Goal: Task Accomplishment & Management: Complete application form

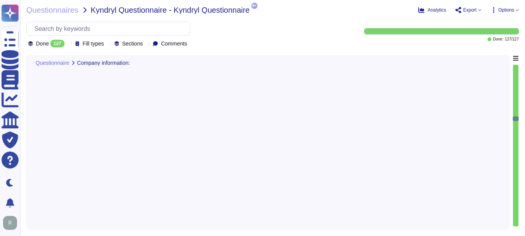
type textarea "Sectigo provides comprehensive logging capabilities for user and administrator …"
type textarea "We do not have a network architecture diagram that is suitable for external sha…"
type textarea "We do not have an architecture diagram for external sharing."
type textarea "Sectigo maintains compliance documentation regarding client-scoped privacy data…"
type textarea "Sectigo maintains documented policies for data privacy, information security, e…"
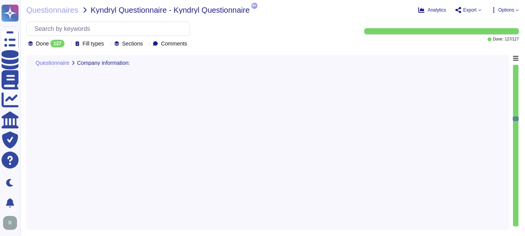
type textarea "Sectigo maintains documented policies for data privacy, information security, e…"
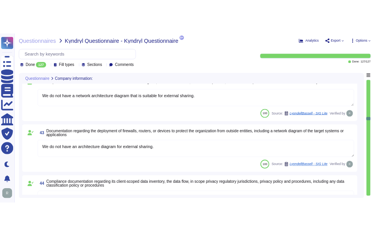
scroll to position [4133, 0]
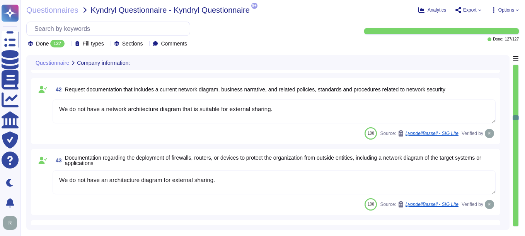
type textarea "We maintain documented policies for data privacy and information security, whic…"
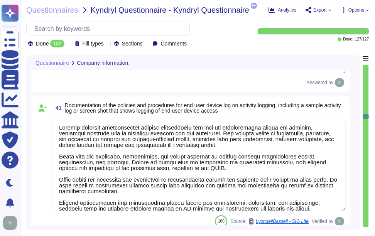
type textarea "Sectigo maintains a suite of related policies, including a Code of Ethics, whic…"
type textarea "Sectigo maintains compliance documentation regarding client-scoped privacy data…"
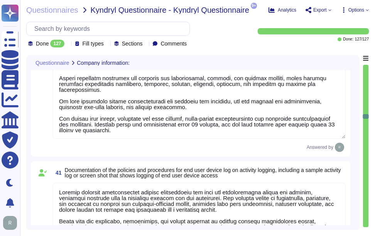
scroll to position [3942, 0]
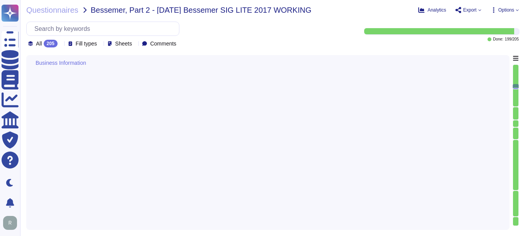
type textarea "Yes, we provide technology and software applications. Our services include a So…"
type textarea "Sectigo Certificate Manager. Digital certificates."
type textarea "All applications developed by Sectigo are based on a Secure Software Developmen…"
type textarea "The service being provided is a Software as a Service (SaaS). - Software as a S…"
type textarea "N/A"
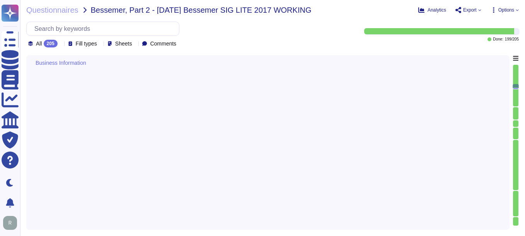
type textarea "Yes"
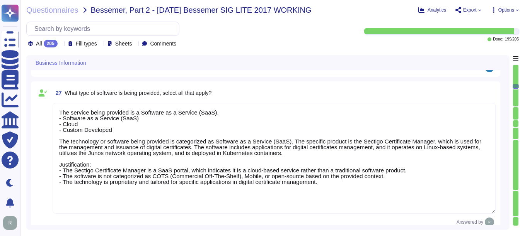
scroll to position [1724, 0]
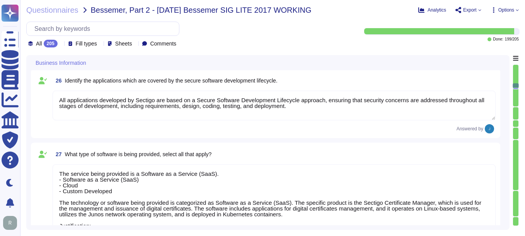
type textarea "Yes, the service being provided is a Software as a Service (SaaS). It involves …"
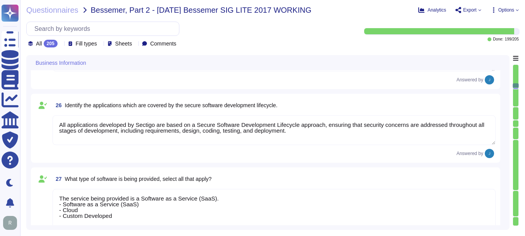
scroll to position [1641, 0]
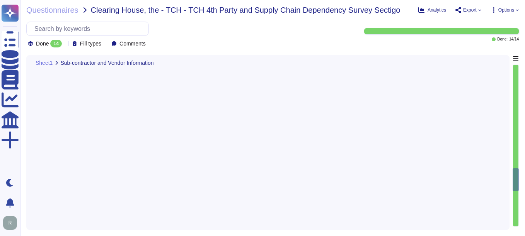
type textarea "Sectigo has established a comprehensive Supplier & Third-Party Relationship Pol…"
type textarea "No. We do not use subcontractors for this service."
type textarea "Sectigo utilizes third-party colocation providers, specifically Equinix and Tel…"
type textarea "Sectigo identifies several key supply chain risks that could impact our ability…"
type textarea "The potential impact of supply chain risk materializing includes: 1. Negative E…"
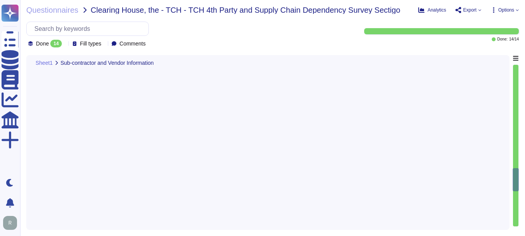
scroll to position [1, 0]
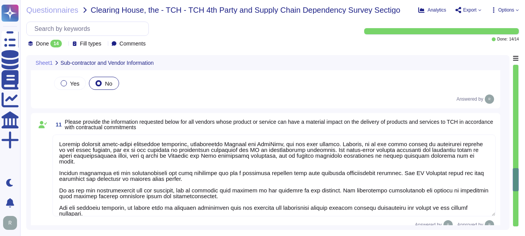
click at [303, 86] on div "Yes No" at bounding box center [274, 83] width 443 height 16
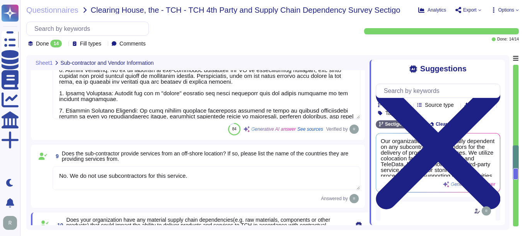
type textarea "No. We do not use subcontractors for this service."
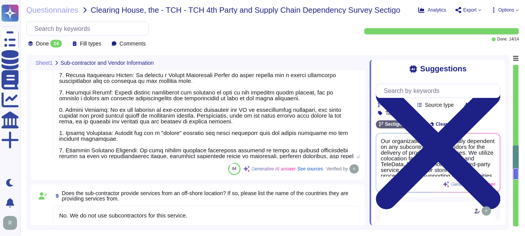
scroll to position [739, 0]
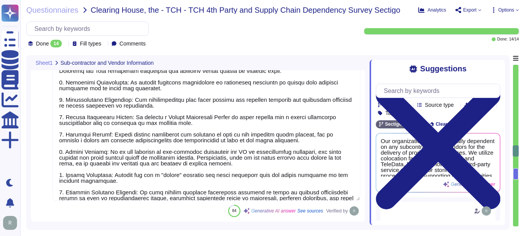
type textarea "No. We do not use subcontractors for this service. Sectigo’s employees and clie…"
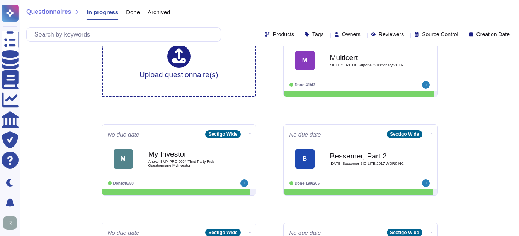
scroll to position [39, 0]
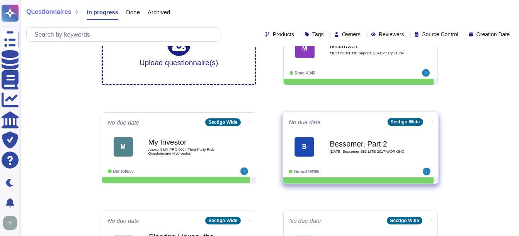
click at [350, 148] on b "Bessemer, Part 2" at bounding box center [369, 143] width 78 height 7
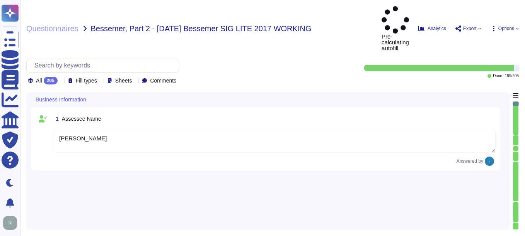
type textarea "Kevin Deickmann"
type textarea "Regional Sales Director"
type textarea "Tim Callan, Chief Compliance Officer"
type textarea "The date of the response is September 24, 2025."
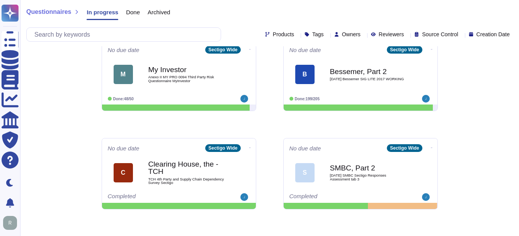
scroll to position [155, 0]
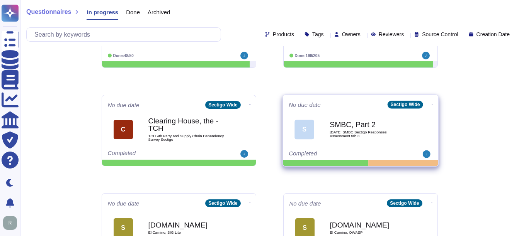
click at [342, 124] on b "SMBC, Part 2" at bounding box center [369, 124] width 78 height 7
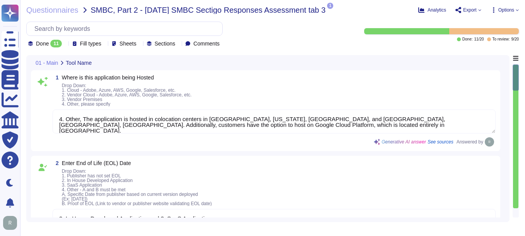
type textarea "4. Other, The application is hosted in colocation centers in [GEOGRAPHIC_DATA],…"
type textarea "2. In House Developed Application and 3. SaaS Application."
type textarea "Yes, we have a well-documented Disaster Recovery Plan (DRP) that is active and …"
type textarea "3. 2 hrs, 4 hrs, 8, 9, 12, 16, 20, 24, 72 hrs. The Recovery Time Objective (RTO…"
click at [65, 44] on icon at bounding box center [65, 44] width 0 height 0
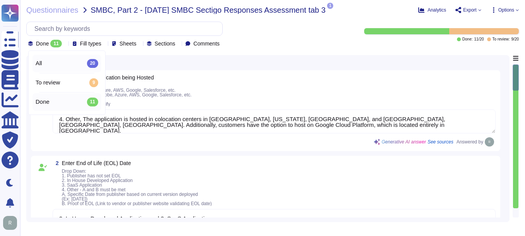
click at [64, 59] on div "All 20" at bounding box center [66, 63] width 69 height 17
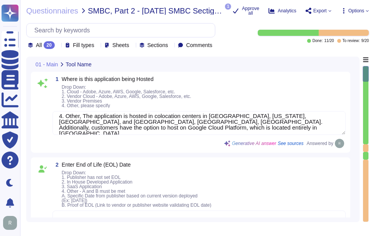
scroll to position [7, 0]
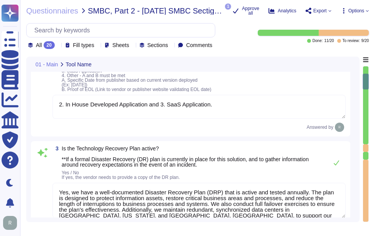
type textarea "4. 1 hr. The specified Recovery Point Objective (RPO) duration is under one hou…"
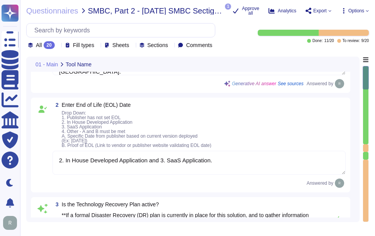
scroll to position [0, 0]
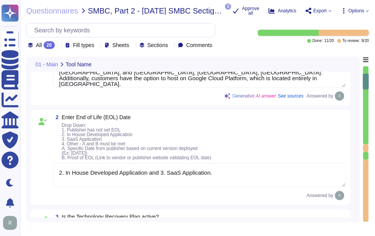
type textarea "4. 1 hr. The specified Recovery Point Objective (RPO) duration is under one hou…"
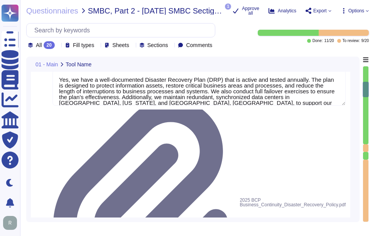
type textarea "Yes, the solution is deployed across multiple regions. Specifically, it is depl…"
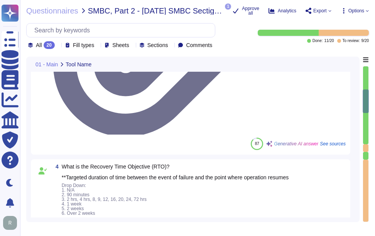
type textarea "A) No. Our application or system does not include GEN AI or AI/ML features, and…"
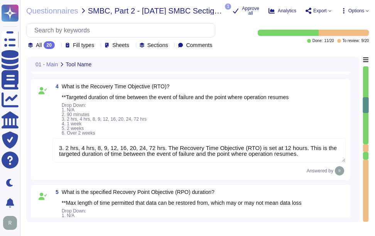
type textarea "N/a"
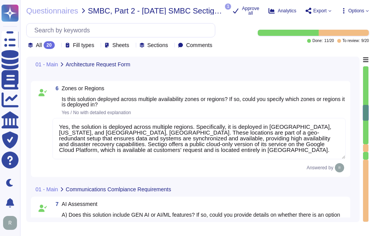
type textarea "Our application supports SSO via SAML2 and integrates with Okta for authenticat…"
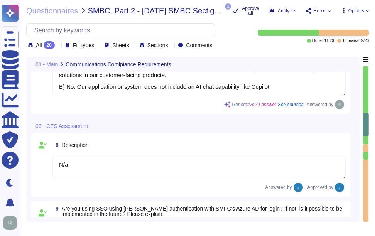
type textarea "Certain data related to the use of the SCM certificate management system will i…"
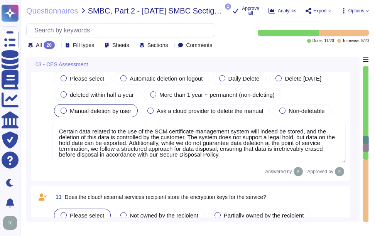
type textarea "Customers are responsible for managing their own keys. However, they may elect …"
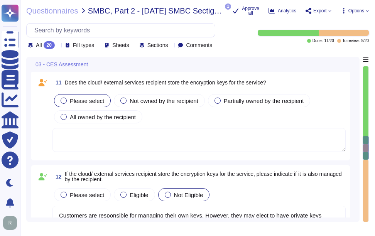
scroll to position [1082, 0]
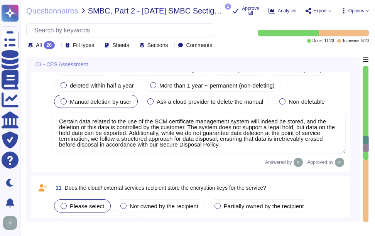
type textarea "N/a"
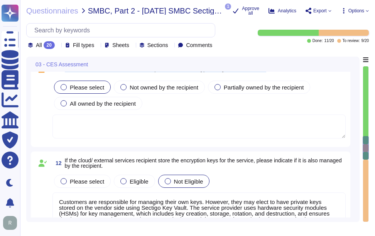
drag, startPoint x: 65, startPoint y: 86, endPoint x: 295, endPoint y: 87, distance: 229.8
click at [295, 76] on div "11 Does the cloud/ external services recipient store the encryption keys for th…" at bounding box center [200, 69] width 294 height 14
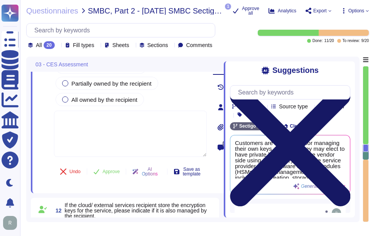
click at [344, 71] on icon at bounding box center [290, 146] width 121 height 161
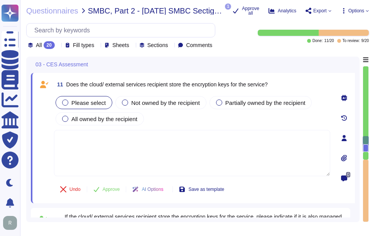
scroll to position [1066, 0]
type textarea "Our application supports SSO via SAML2 and integrates with Okta for authenticat…"
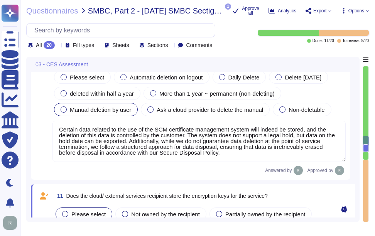
scroll to position [950, 0]
type textarea "N/a"
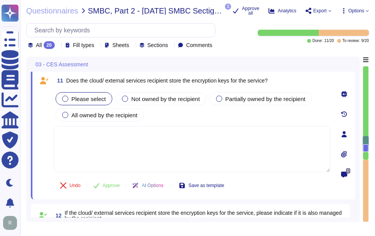
scroll to position [1058, 0]
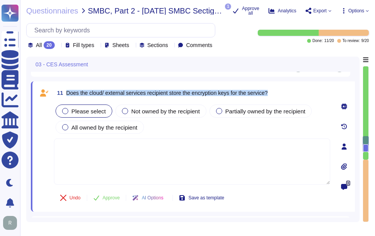
drag, startPoint x: 66, startPoint y: 111, endPoint x: 323, endPoint y: 111, distance: 257.7
click at [323, 100] on div "11 Does the cloud/ external services recipient store the encryption keys for th…" at bounding box center [192, 93] width 277 height 14
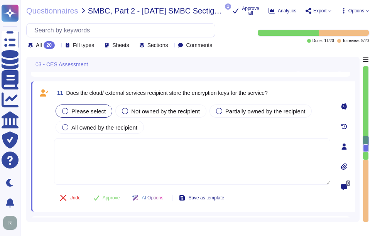
click at [214, 178] on textarea at bounding box center [192, 162] width 277 height 46
paste textarea "Customers are responsible for managing their own keys. However, they may elect …"
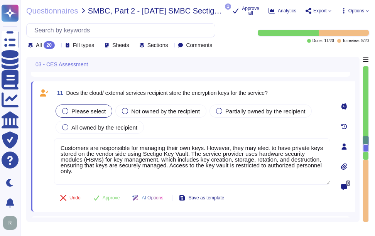
type textarea "Customers are responsible for managing their own keys. However, they may elect …"
click at [198, 136] on div "Please select Not owned by the recipient Partially owned by the recipient All o…" at bounding box center [192, 119] width 277 height 32
click at [219, 114] on div at bounding box center [219, 111] width 6 height 6
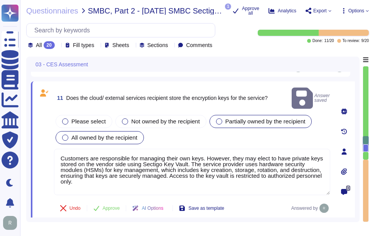
click at [65, 141] on div at bounding box center [65, 138] width 6 height 6
click at [225, 146] on div "Please select Not owned by the recipient Partially owned by the recipient All o…" at bounding box center [192, 130] width 277 height 32
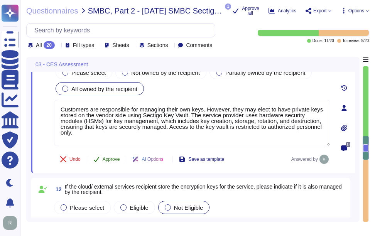
click at [112, 162] on span "Approve" at bounding box center [111, 159] width 17 height 5
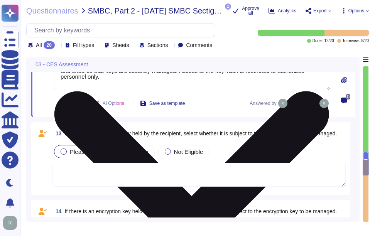
scroll to position [1315, 0]
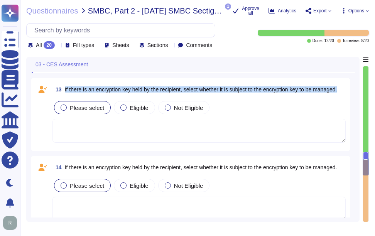
drag, startPoint x: 65, startPoint y: 85, endPoint x: 90, endPoint y: 93, distance: 26.4
click at [90, 93] on span "13 If there is an encryption key held by the recipient, select whether it is su…" at bounding box center [195, 90] width 285 height 14
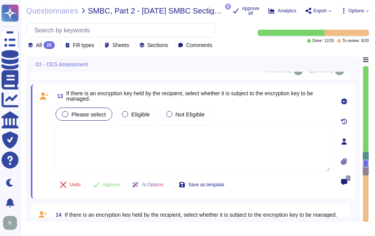
scroll to position [1277, 0]
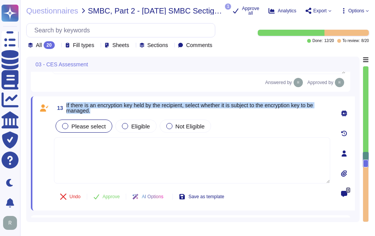
drag, startPoint x: 66, startPoint y: 105, endPoint x: 95, endPoint y: 113, distance: 30.6
click at [95, 113] on span "13 If there is an encryption key held by the recipient, select whether it is su…" at bounding box center [192, 108] width 277 height 14
click at [72, 110] on span "If there is an encryption key held by the recipient, select whether it is subje…" at bounding box center [189, 108] width 247 height 12
drag, startPoint x: 66, startPoint y: 107, endPoint x: 110, endPoint y: 119, distance: 45.8
click at [110, 119] on div "13 If there is an encryption key held by the recipient, select whether it is su…" at bounding box center [184, 153] width 294 height 105
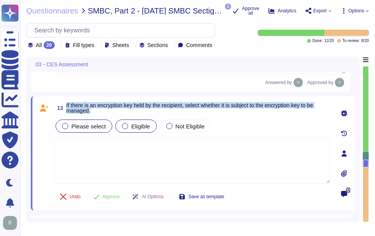
click at [126, 127] on div at bounding box center [125, 126] width 6 height 6
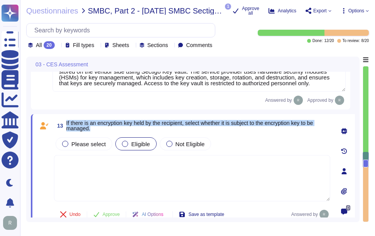
type textarea "Certain data related to the use of the SCM certificate management system will i…"
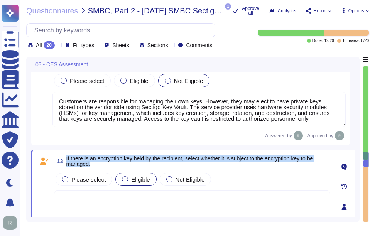
scroll to position [1199, 0]
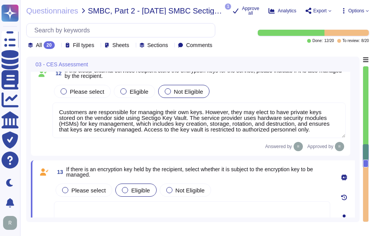
click at [167, 138] on textarea "Customers are responsible for managing their own keys. However, they may elect …" at bounding box center [200, 121] width 294 height 36
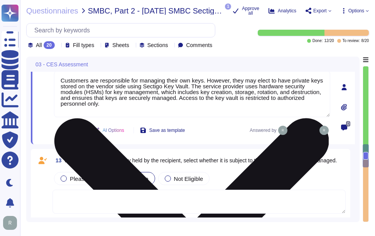
scroll to position [1277, 0]
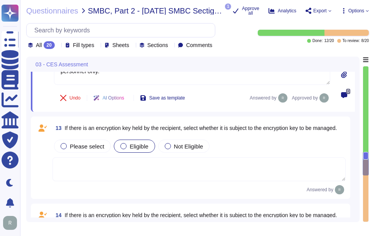
click at [148, 175] on textarea at bounding box center [200, 170] width 294 height 24
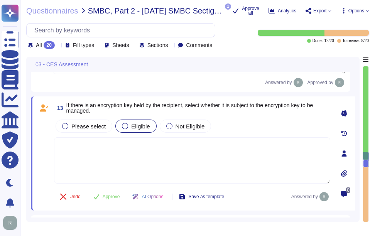
paste textarea "Customers are responsible for managing their own keys. However, they may elect …"
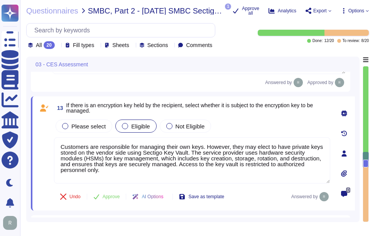
type textarea "Customers are responsible for managing their own keys. However, they may elect …"
click at [255, 134] on div "Please select Eligible Not Eligible" at bounding box center [192, 126] width 277 height 16
click at [115, 199] on span "Approve" at bounding box center [111, 197] width 17 height 5
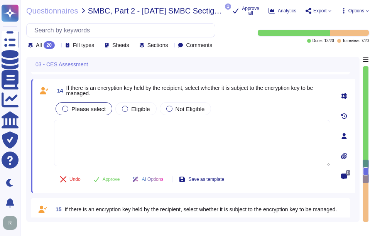
scroll to position [1401, 0]
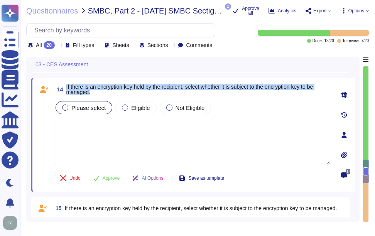
drag, startPoint x: 66, startPoint y: 88, endPoint x: 94, endPoint y: 97, distance: 29.5
click at [94, 97] on span "14 If there is an encryption key held by the recipient, select whether it is su…" at bounding box center [192, 90] width 277 height 14
click at [128, 111] on label "Eligible" at bounding box center [136, 108] width 28 height 6
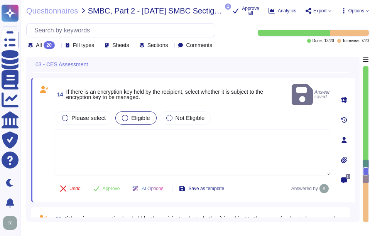
click at [143, 139] on textarea at bounding box center [192, 152] width 277 height 46
paste textarea "Customers are responsible for managing their own keys. However, they may elect …"
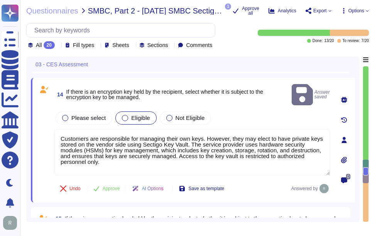
type textarea "Customers are responsible for managing their own keys. However, they may elect …"
click at [250, 110] on div "Please select Eligible Not Eligible" at bounding box center [192, 118] width 277 height 16
click at [109, 187] on span "Approve" at bounding box center [111, 189] width 17 height 5
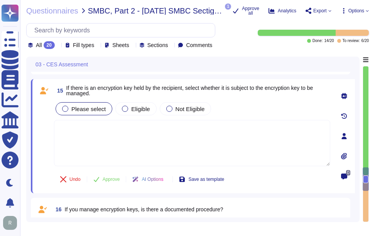
scroll to position [1507, 0]
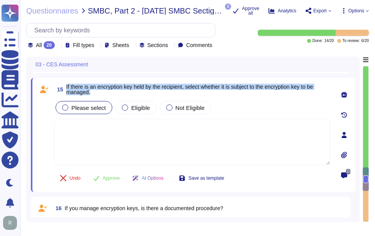
drag, startPoint x: 66, startPoint y: 89, endPoint x: 96, endPoint y: 99, distance: 30.8
click at [96, 97] on span "15 If there is an encryption key held by the recipient, select whether it is su…" at bounding box center [192, 90] width 277 height 14
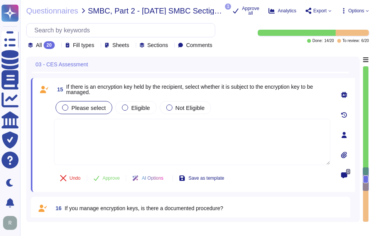
click at [248, 150] on textarea at bounding box center [192, 142] width 277 height 46
paste textarea "Customers are responsible for managing their own keys. However, they may elect …"
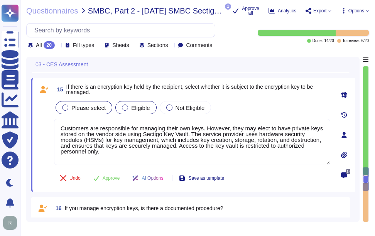
type textarea "Customers are responsible for managing their own keys. However, they may elect …"
click at [134, 111] on span "Eligible" at bounding box center [140, 108] width 19 height 7
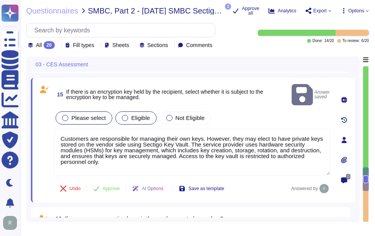
click at [123, 115] on div at bounding box center [125, 118] width 6 height 6
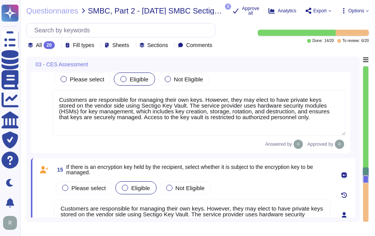
type textarea "Customers are responsible for managing their own keys. However, they may elect …"
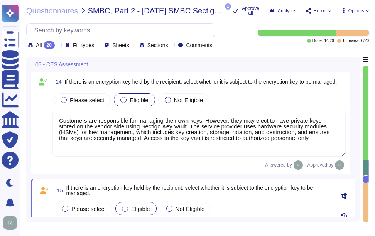
scroll to position [1391, 0]
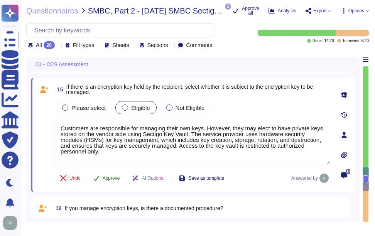
click at [107, 180] on span "Approve" at bounding box center [111, 178] width 17 height 5
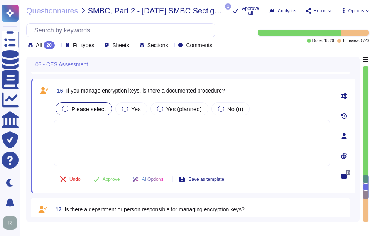
scroll to position [1613, 0]
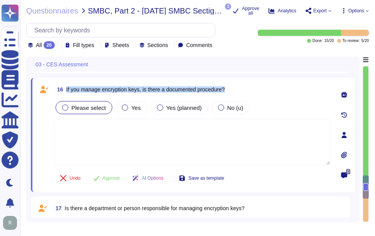
drag, startPoint x: 66, startPoint y: 91, endPoint x: 244, endPoint y: 92, distance: 177.7
click at [244, 92] on div "16 If you manage encryption keys, is there a documented procedure?" at bounding box center [192, 90] width 277 height 14
click at [131, 111] on span "Yes" at bounding box center [135, 108] width 9 height 7
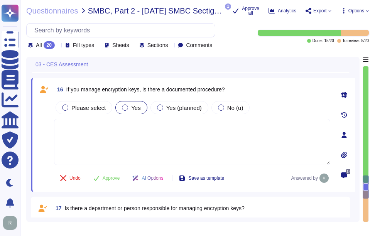
click at [208, 147] on textarea at bounding box center [192, 142] width 277 height 46
paste textarea "Yes, we have a documented and implemented cryptographic key management process …"
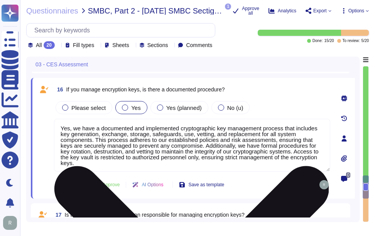
type textarea "Yes, we have a documented and implemented cryptographic key management process …"
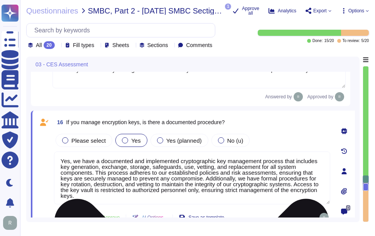
scroll to position [1525, 0]
type textarea "Customers are responsible for managing their own keys. However, they may elect …"
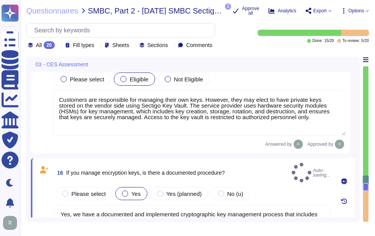
drag, startPoint x: 292, startPoint y: 119, endPoint x: 43, endPoint y: 103, distance: 250.1
click at [43, 103] on div "15 If there is an encryption key held by the recipient, select whether it is su…" at bounding box center [191, 101] width 311 height 95
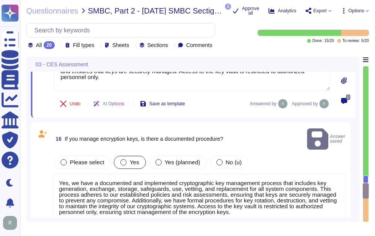
scroll to position [1641, 0]
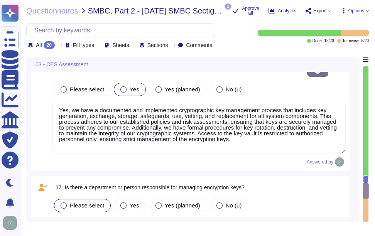
click at [250, 134] on textarea "Yes, we have a documented and implemented cryptographic key management process …" at bounding box center [200, 127] width 294 height 53
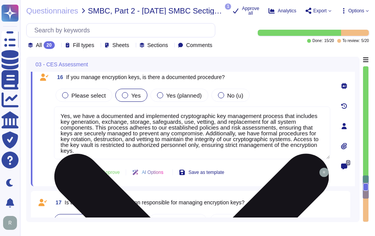
scroll to position [1603, 0]
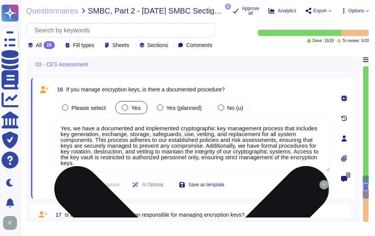
click at [325, 163] on textarea "Yes, we have a documented and implemented cryptographic key management process …" at bounding box center [192, 145] width 277 height 53
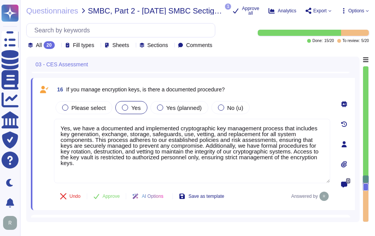
paste textarea "Customers are responsible for managing their own keys. They may elect to have p…"
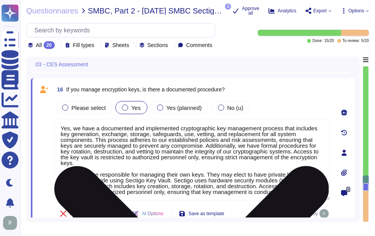
click at [257, 152] on textarea "Yes, we have a documented and implemented cryptographic key management process …" at bounding box center [192, 160] width 277 height 82
drag, startPoint x: 206, startPoint y: 147, endPoint x: 208, endPoint y: 166, distance: 19.8
click at [208, 166] on textarea "Yes, we have a documented and implemented cryptographic key management process …" at bounding box center [192, 160] width 277 height 82
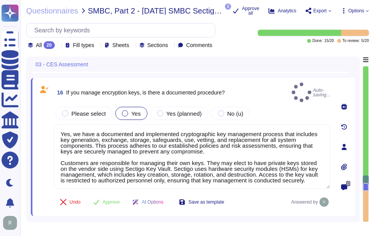
type textarea "Yes, we have a documented and implemented cryptographic key management process …"
click at [264, 106] on div "Please select Yes Yes (planned) No (u)" at bounding box center [192, 113] width 277 height 16
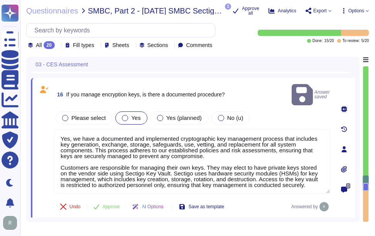
click at [109, 205] on span "Approve" at bounding box center [111, 207] width 17 height 5
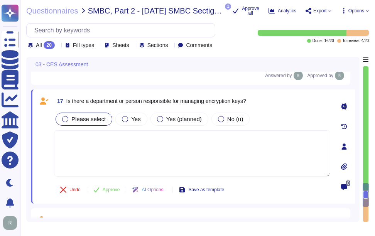
scroll to position [1727, 0]
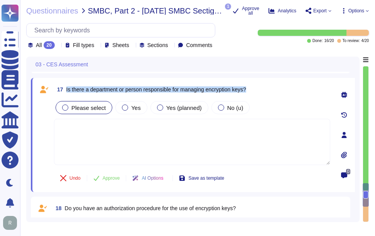
drag, startPoint x: 66, startPoint y: 91, endPoint x: 260, endPoint y: 97, distance: 194.4
click at [260, 97] on div "17 Is there a department or person responsible for managing encryption keys?" at bounding box center [192, 90] width 277 height 14
click at [134, 111] on span "Yes" at bounding box center [135, 108] width 9 height 7
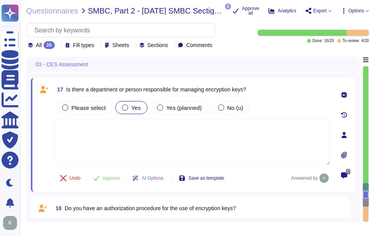
click at [131, 132] on textarea at bounding box center [192, 142] width 277 height 46
paste textarea "Yes, there is a designated Chief Information Security Officer (CISO) who overse…"
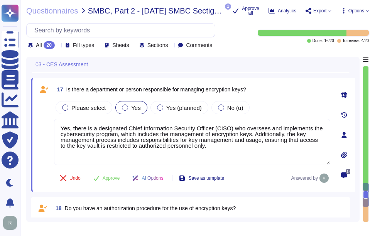
type textarea "Yes, there is a designated Chief Information Security Officer (CISO) who overse…"
click at [292, 102] on div "17 Is there a department or person responsible for managing encryption keys? Pl…" at bounding box center [184, 135] width 294 height 105
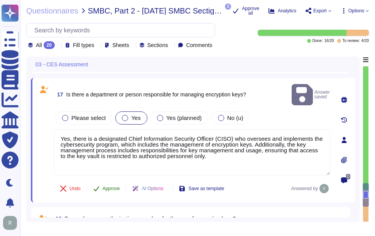
click at [112, 187] on span "Approve" at bounding box center [111, 189] width 17 height 5
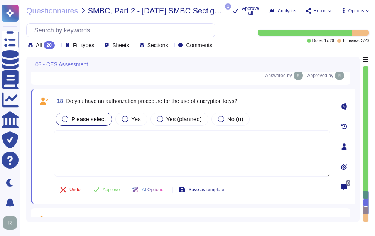
scroll to position [1833, 0]
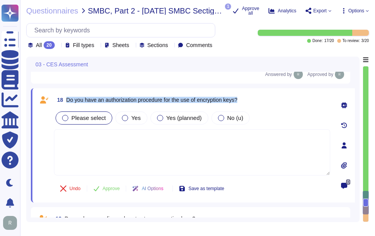
drag, startPoint x: 67, startPoint y: 91, endPoint x: 271, endPoint y: 93, distance: 204.0
click at [271, 93] on div "18 Do you have an authorization procedure for the use of encryption keys?" at bounding box center [192, 100] width 277 height 14
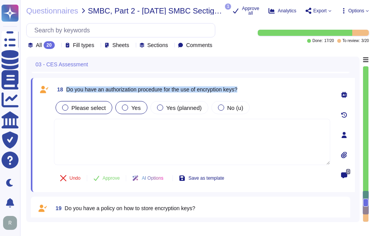
click at [128, 111] on label "Yes" at bounding box center [131, 108] width 19 height 6
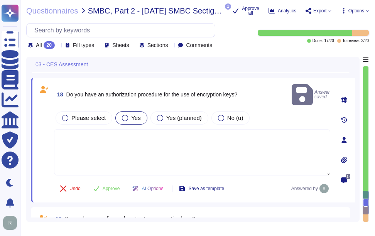
click at [207, 143] on textarea at bounding box center [192, 152] width 277 height 46
paste textarea "Yes, we have a documented and implemented cryptographic key management process …"
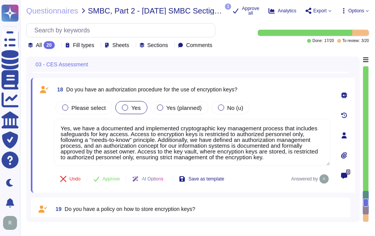
type textarea "Yes, we have a documented and implemented cryptographic key management process …"
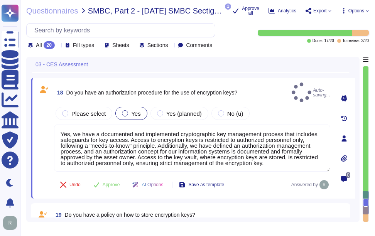
click at [256, 100] on div "18 Do you have an authorization procedure for the use of encryption keys? Auto-…" at bounding box center [184, 139] width 294 height 112
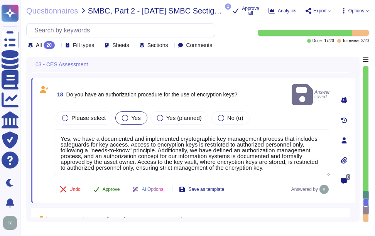
click at [110, 187] on span "Approve" at bounding box center [111, 189] width 17 height 5
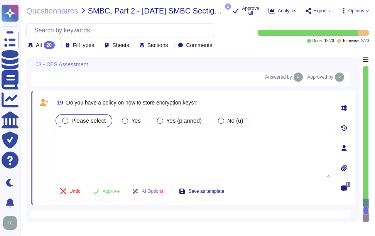
scroll to position [1939, 0]
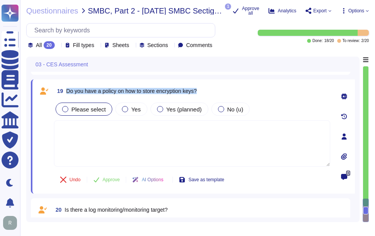
drag, startPoint x: 66, startPoint y: 92, endPoint x: 216, endPoint y: 101, distance: 150.5
click at [216, 101] on div "19 Do you have a policy on how to store encryption keys? Please select Yes Yes …" at bounding box center [184, 136] width 294 height 105
click at [132, 113] on span "Yes" at bounding box center [135, 109] width 9 height 7
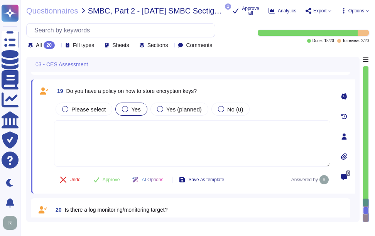
click at [213, 148] on textarea at bounding box center [192, 144] width 277 height 46
paste textarea "Yes, we have a documented and implemented cryptographic key management process …"
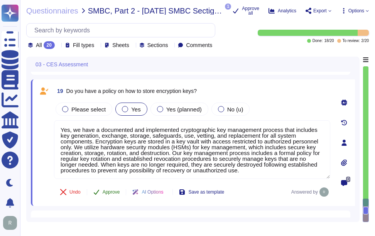
type textarea "Yes, we have a documented and implemented cryptographic key management process …"
click at [120, 191] on span "Approve" at bounding box center [111, 192] width 17 height 5
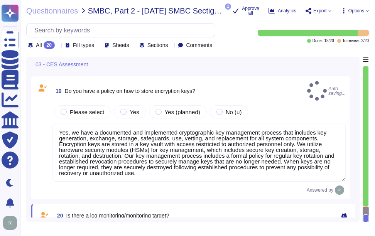
scroll to position [2025, 0]
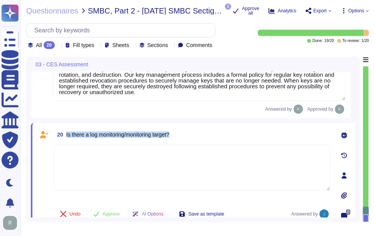
drag, startPoint x: 66, startPoint y: 122, endPoint x: 202, endPoint y: 127, distance: 136.1
click at [202, 128] on div "20 Is there a log monitoring/monitoring target?" at bounding box center [192, 135] width 277 height 14
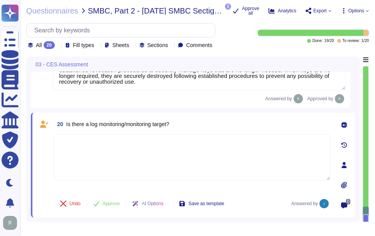
click at [318, 156] on textarea at bounding box center [192, 157] width 277 height 46
paste textarea "Yes, logs are centralized using an automated system to review and correlate eve…"
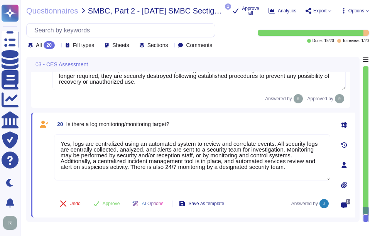
type textarea "Yes, logs are centralized using an automated system to review and correlate eve…"
click at [238, 124] on div "20 Is there a log monitoring/monitoring target?" at bounding box center [192, 124] width 277 height 14
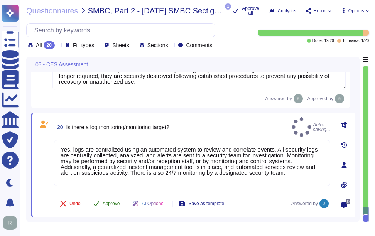
click at [115, 202] on span "Approve" at bounding box center [111, 204] width 17 height 5
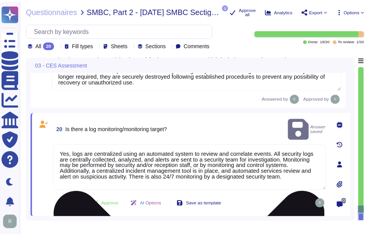
scroll to position [2016, 0]
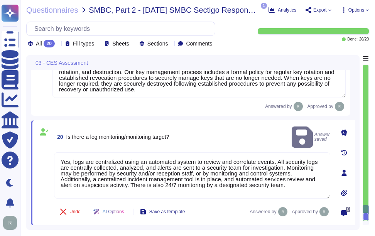
click at [56, 41] on div "All 20" at bounding box center [43, 44] width 30 height 8
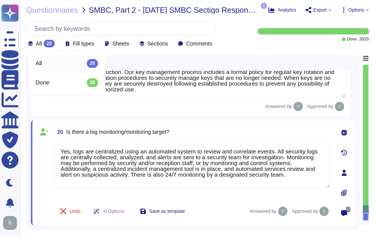
click at [56, 64] on div "All 20" at bounding box center [67, 63] width 63 height 8
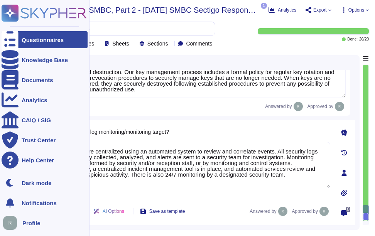
click at [33, 37] on div "Questionnaires" at bounding box center [43, 40] width 42 height 6
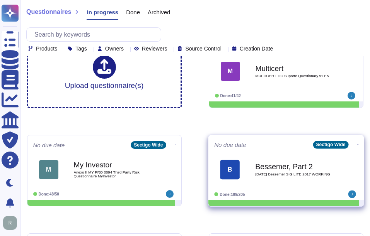
scroll to position [77, 0]
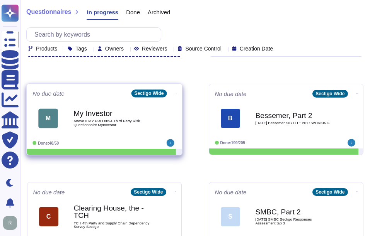
click at [92, 121] on span "Anexo II MY PRO 0094 Third Party Risk Questionnaire MyInvestor" at bounding box center [112, 122] width 78 height 7
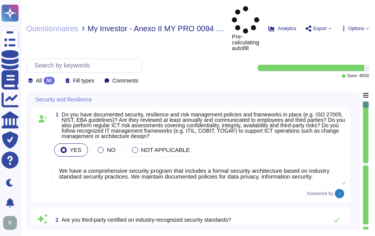
type textarea "We have a comprehensive security program that includes a formal security archit…"
type textarea "Yes, our organization holds several third-party certifications relevant to indu…"
type textarea "Yes, Sectigo complies fully with all relevant legislation and regulations perta…"
type textarea "Yes, we have a mandatory cybersecurity and awareness training program for all e…"
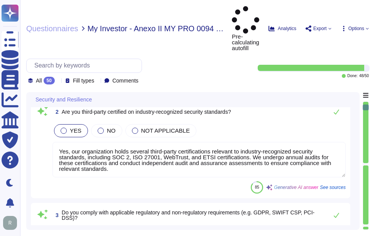
type textarea "Yes, our company has clearly defined and documented information security roles …"
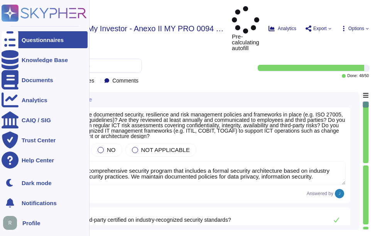
click at [55, 34] on div "Questionnaires" at bounding box center [45, 39] width 86 height 17
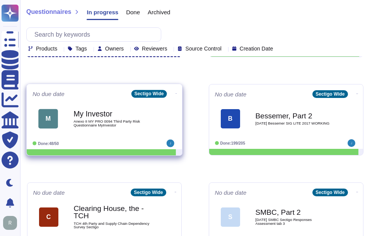
scroll to position [77, 0]
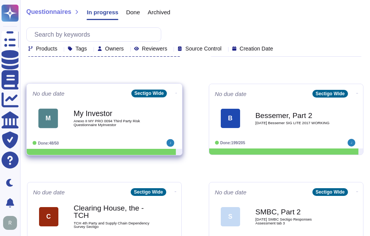
click at [111, 114] on b "My Investor" at bounding box center [112, 113] width 78 height 7
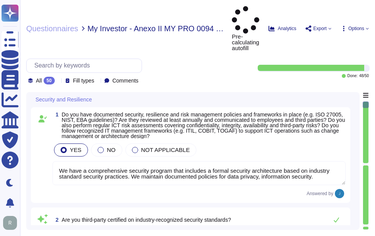
type textarea "We have a comprehensive security program that includes a formal security archit…"
type textarea "Yes, our organization holds several third-party certifications relevant to indu…"
type textarea "Yes, Sectigo complies fully with all relevant legislation and regulations perta…"
type textarea "Yes, we have a mandatory cybersecurity and awareness training program for all e…"
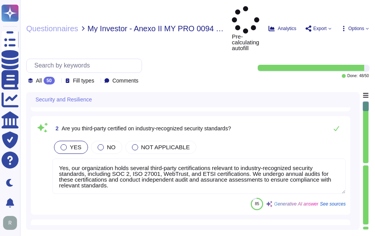
scroll to position [155, 0]
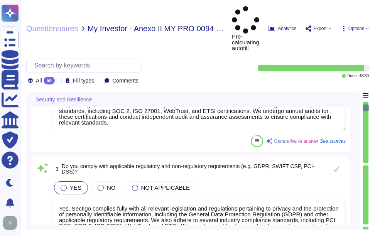
type textarea "Yes, our company has clearly defined and documented information security roles …"
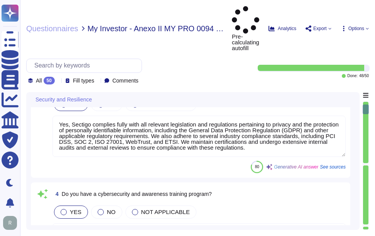
scroll to position [309, 0]
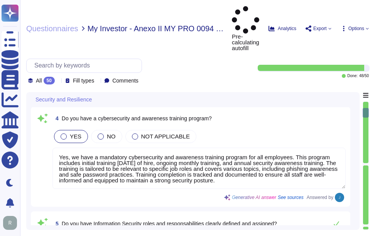
type textarea "Yes, we conduct background checks on all employees, including those with access…"
type textarea "Yes, we have physical access controls at our facilities, which include: 1. Visi…"
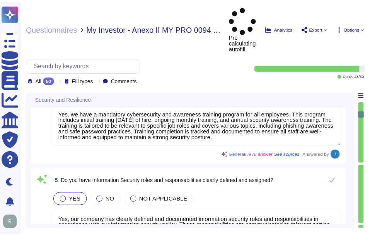
scroll to position [425, 0]
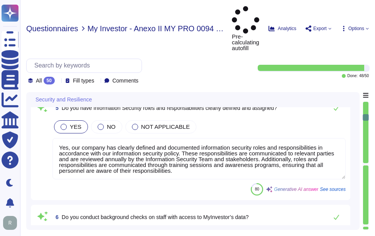
click at [58, 25] on span "Questionnaires" at bounding box center [52, 29] width 52 height 8
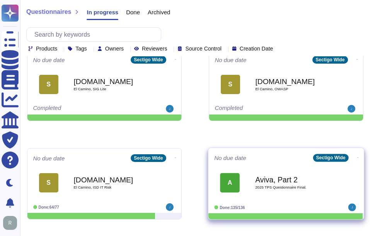
scroll to position [309, 0]
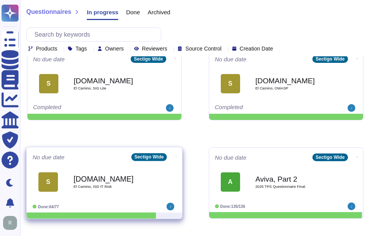
click at [110, 187] on span "El Camino, ISD IT Risk" at bounding box center [112, 187] width 78 height 4
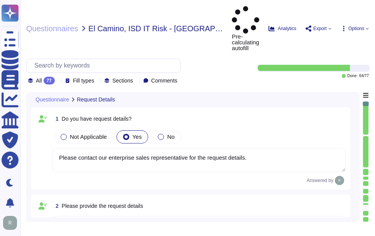
type textarea "Please contact our enterprise sales representative for the request details."
type textarea "Yes, we are aware of the current situation. Since [DATE], [GEOGRAPHIC_DATA] has…"
type textarea "The current situation includes the following points: - There are no significant…"
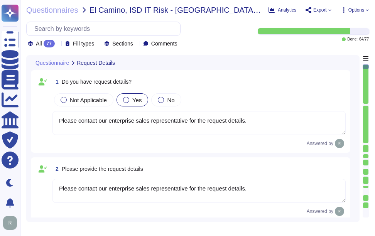
click at [58, 44] on icon at bounding box center [58, 44] width 0 height 0
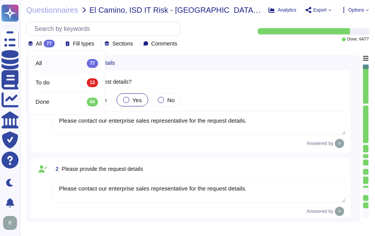
click at [65, 63] on div "All 77" at bounding box center [67, 63] width 63 height 8
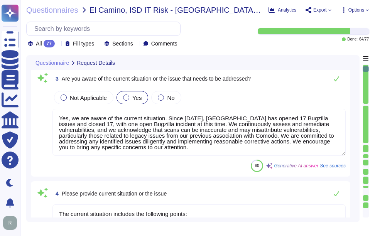
type textarea "Each team member needs to understand their area(s) of responsibility, project o…"
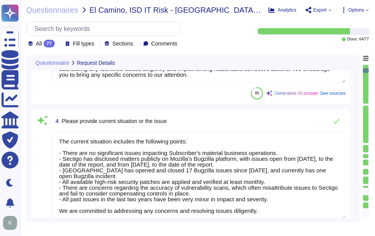
type textarea "The project goals include achieving all KPI goals, creating a progressive work …"
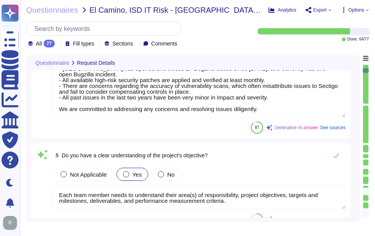
scroll to position [464, 0]
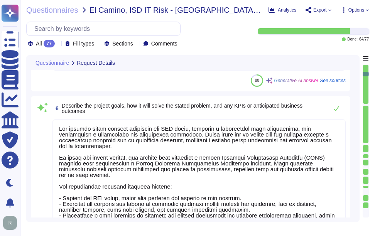
type textarea "Yes, the application is designed for the management of digital identity solutio…"
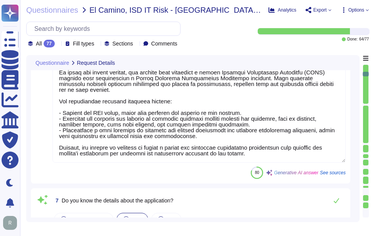
scroll to position [618, 0]
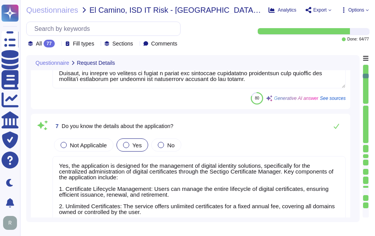
type textarea "Sectigo offers a comprehensive Software as a Service (SaaS) solution for certif…"
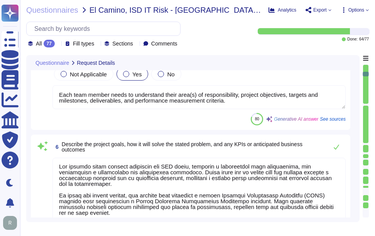
type textarea "Yes, we are aware of the current situation. Since [DATE], [GEOGRAPHIC_DATA] has…"
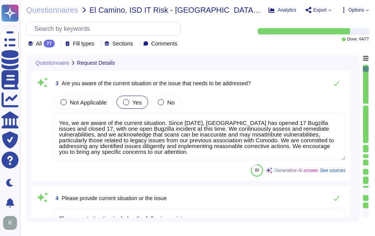
type textarea "Please contact our enterprise sales representative for the request details."
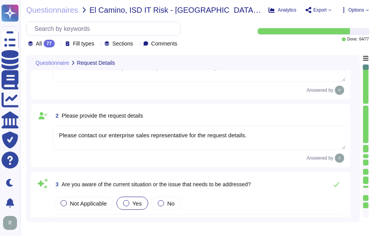
scroll to position [0, 0]
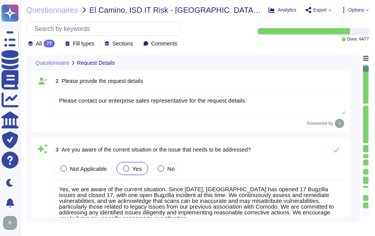
type textarea "Each team member needs to understand their area(s) of responsibility, project o…"
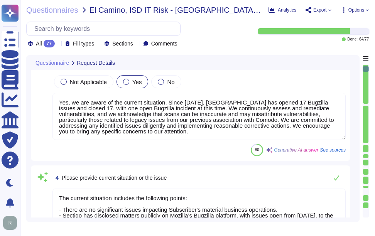
scroll to position [193, 0]
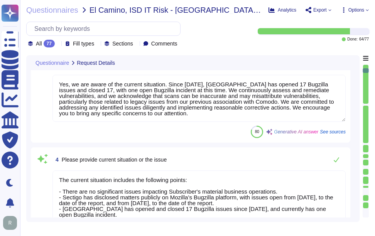
type textarea "The project goals include achieving all KPI goals, creating a progressive work …"
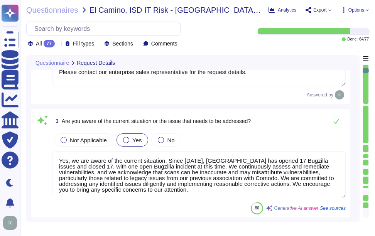
scroll to position [0, 0]
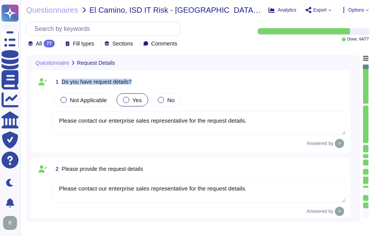
drag, startPoint x: 63, startPoint y: 80, endPoint x: 146, endPoint y: 81, distance: 83.4
click at [146, 81] on div "1 Do you have request details?" at bounding box center [200, 82] width 294 height 14
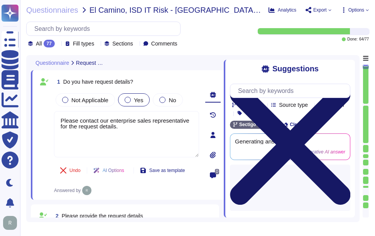
click at [346, 85] on icon at bounding box center [290, 145] width 121 height 121
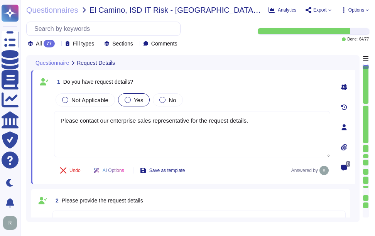
type textarea "The current situation includes the following points: - There are no significant…"
drag, startPoint x: 63, startPoint y: 82, endPoint x: 186, endPoint y: 85, distance: 123.6
click at [186, 85] on div "1 Do you have request details?" at bounding box center [192, 82] width 277 height 14
click at [245, 103] on div "Not Applicable Yes No" at bounding box center [192, 100] width 277 height 16
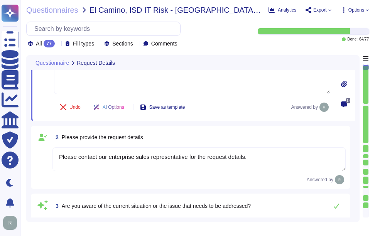
scroll to position [77, 0]
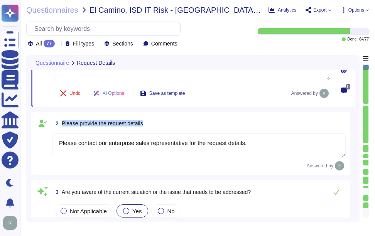
drag, startPoint x: 61, startPoint y: 122, endPoint x: 197, endPoint y: 130, distance: 136.2
click at [197, 130] on div "2 Please provide the request details" at bounding box center [200, 124] width 294 height 14
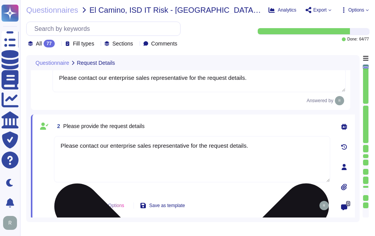
scroll to position [0, 0]
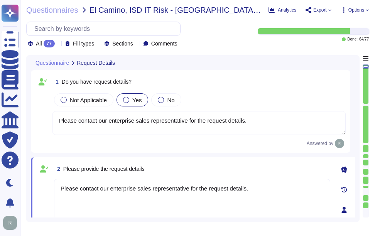
click at [250, 90] on div "1 Do you have request details? Not Applicable Yes No Please contact our enterpr…" at bounding box center [191, 111] width 311 height 73
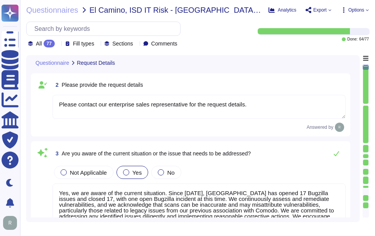
type textarea "Each team member needs to understand their area(s) of responsibility, project o…"
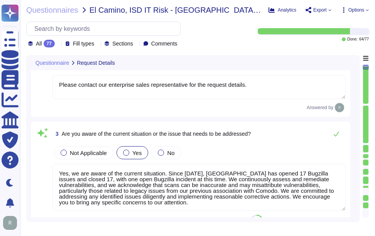
scroll to position [155, 0]
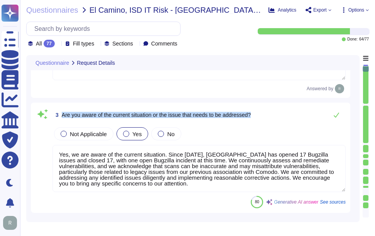
drag, startPoint x: 61, startPoint y: 114, endPoint x: 270, endPoint y: 116, distance: 208.6
click at [270, 116] on div "3 Are you aware of the current situation or the issue that needs to be addresse…" at bounding box center [200, 114] width 294 height 15
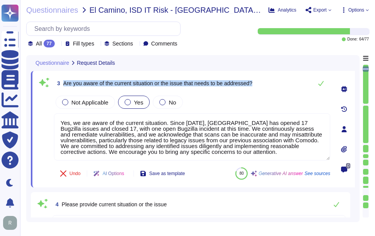
drag, startPoint x: 63, startPoint y: 83, endPoint x: 275, endPoint y: 84, distance: 212.1
click at [275, 84] on div "3 Are you aware of the current situation or the issue that needs to be addresse…" at bounding box center [192, 83] width 277 height 15
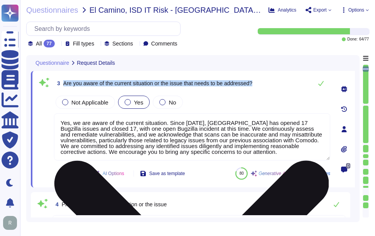
scroll to position [1, 0]
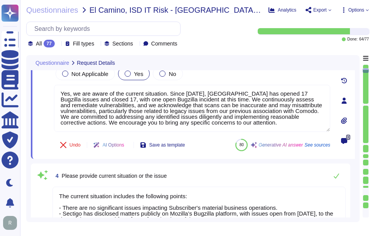
type textarea "The project goals include achieving all KPI goals, creating a progressive work …"
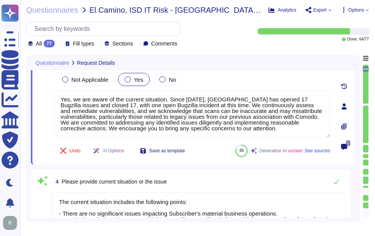
scroll to position [155, 0]
